Goal: Task Accomplishment & Management: Manage account settings

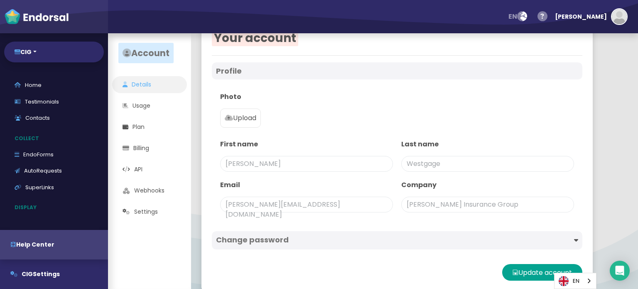
scroll to position [35, 0]
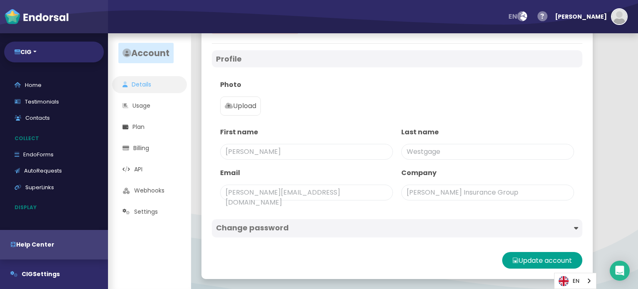
click at [471, 232] on div "Change password" at bounding box center [397, 228] width 370 height 18
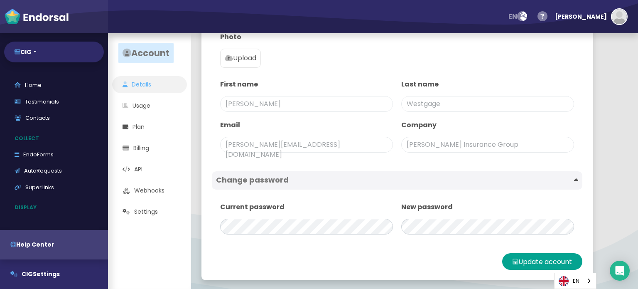
scroll to position [84, 0]
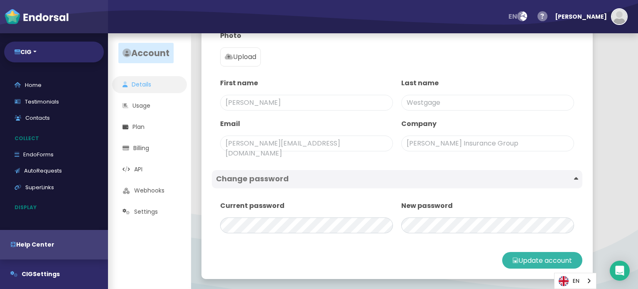
drag, startPoint x: 472, startPoint y: 234, endPoint x: 525, endPoint y: 257, distance: 58.4
click at [525, 257] on button "Update account" at bounding box center [542, 260] width 80 height 17
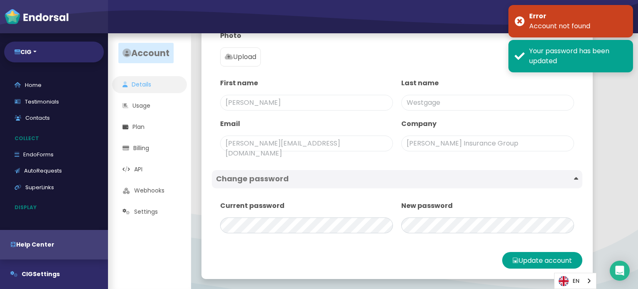
drag, startPoint x: 590, startPoint y: 91, endPoint x: 545, endPoint y: 53, distance: 58.9
click at [590, 91] on div "Your account Profile Photo Upload First name [PERSON_NAME] Last name Westgage E…" at bounding box center [396, 119] width 391 height 319
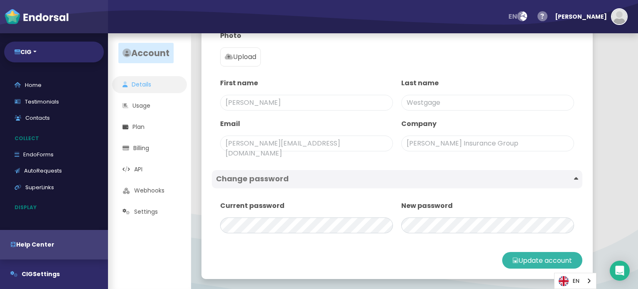
click at [541, 256] on button "Update account" at bounding box center [542, 260] width 80 height 17
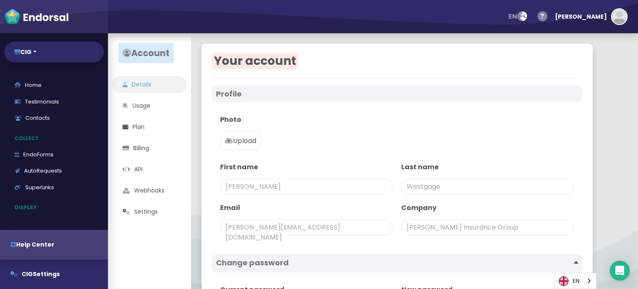
scroll to position [0, 0]
click at [40, 86] on link "Home" at bounding box center [54, 85] width 100 height 17
select select "14"
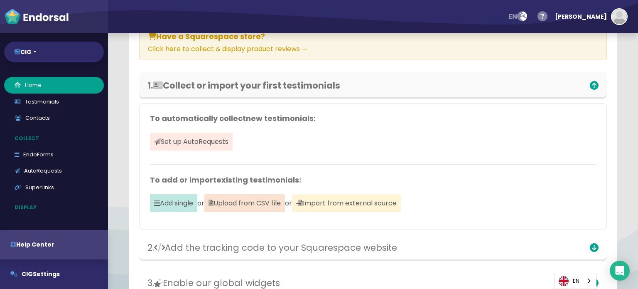
scroll to position [166, 0]
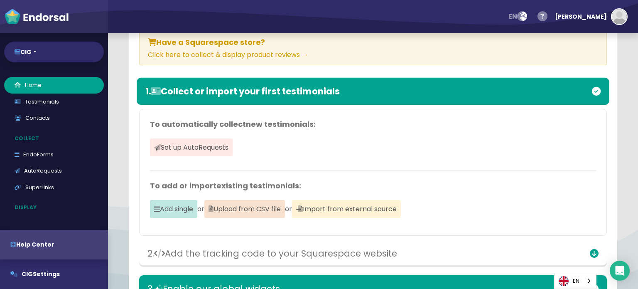
click at [183, 96] on h3 "1. Collect or import your first testimonials" at bounding box center [295, 91] width 301 height 10
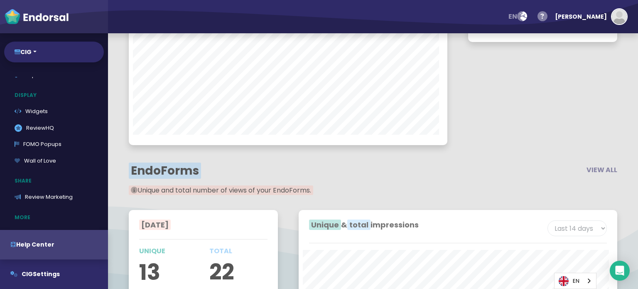
scroll to position [125, 0]
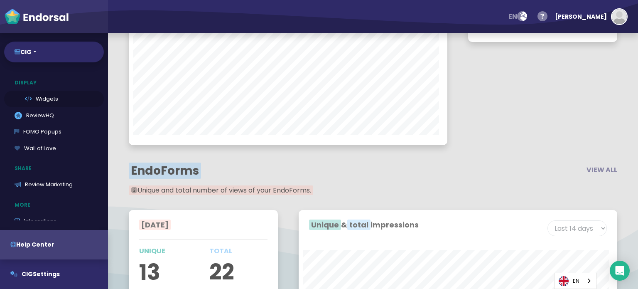
click at [48, 101] on link "Widgets" at bounding box center [54, 99] width 100 height 17
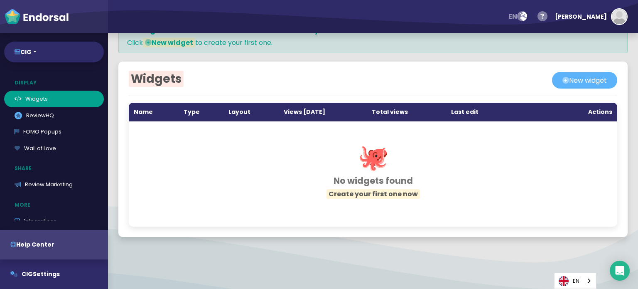
scroll to position [23, 0]
click at [58, 135] on link "FOMO Popups" at bounding box center [54, 131] width 100 height 17
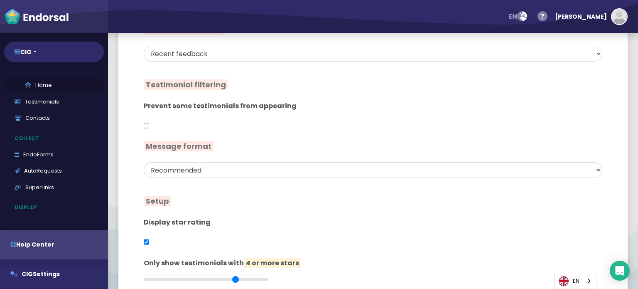
click at [37, 89] on link "Home" at bounding box center [54, 85] width 100 height 17
select select "14"
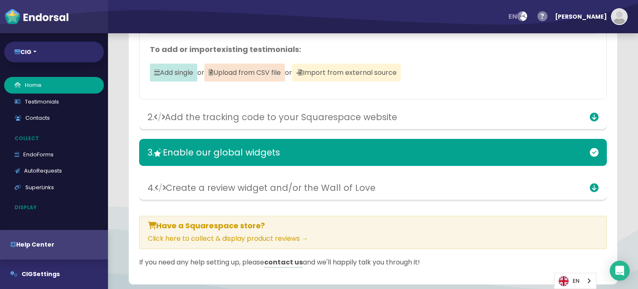
scroll to position [289, 0]
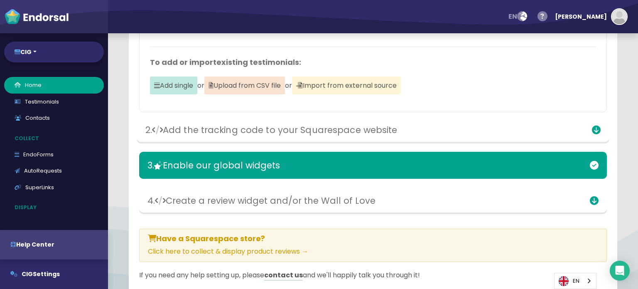
click at [158, 134] on icon at bounding box center [157, 129] width 11 height 9
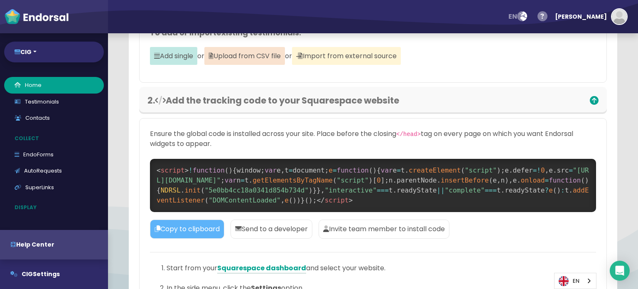
scroll to position [331, 0]
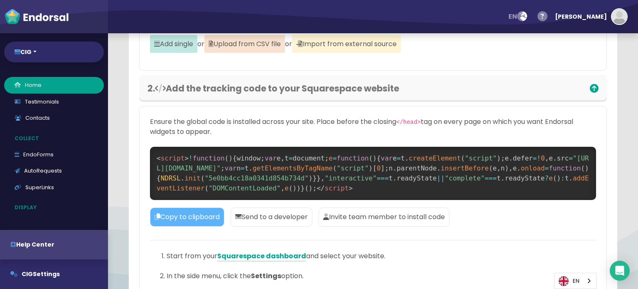
click at [215, 224] on p "Copy to clipboard" at bounding box center [187, 216] width 74 height 19
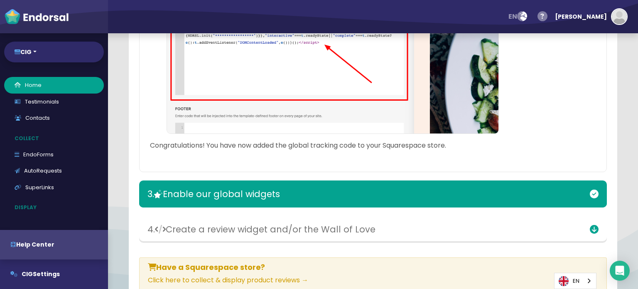
scroll to position [870, 0]
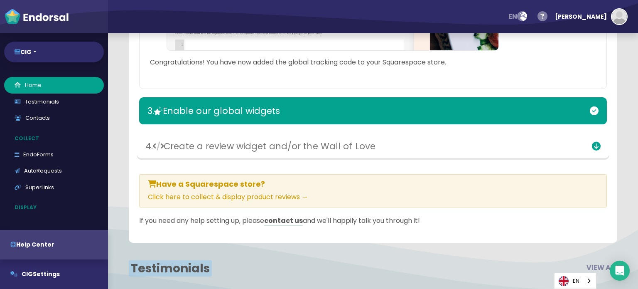
click at [332, 151] on h3 "4. Create a review widget and/or the Wall of Love" at bounding box center [295, 146] width 301 height 10
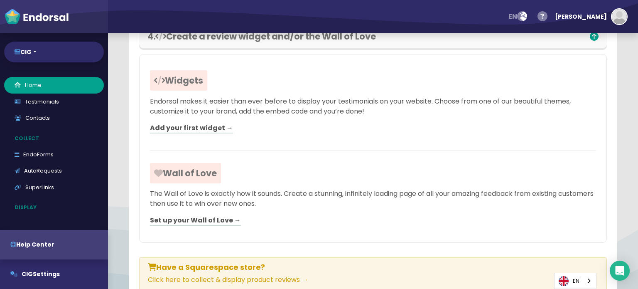
scroll to position [995, 0]
